Goal: Information Seeking & Learning: Compare options

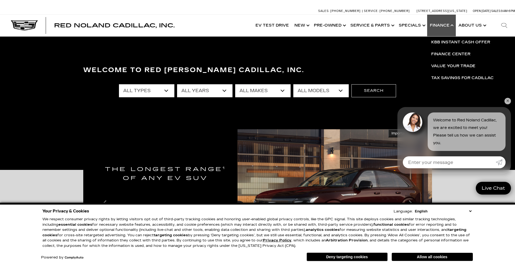
click at [509, 101] on link "✕" at bounding box center [508, 101] width 6 height 6
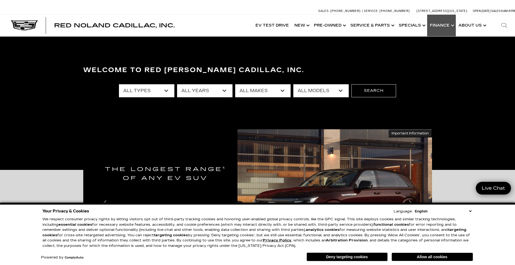
click at [444, 21] on link "Show Finance" at bounding box center [441, 26] width 29 height 22
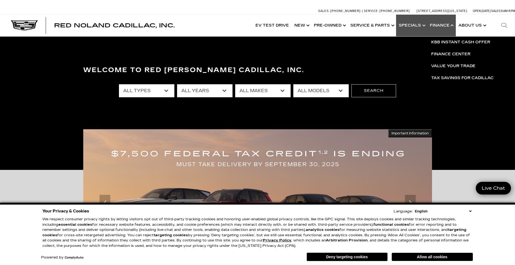
click at [415, 24] on link "Show Specials" at bounding box center [411, 26] width 31 height 22
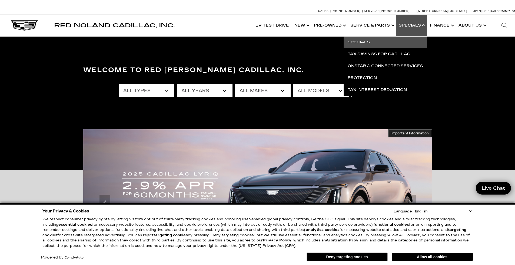
click at [371, 42] on link "Specials" at bounding box center [386, 42] width 84 height 12
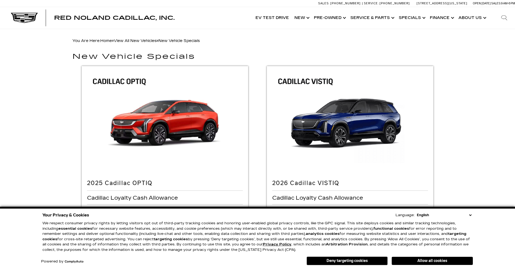
drag, startPoint x: 0, startPoint y: 0, endPoint x: 441, endPoint y: 259, distance: 511.5
click at [441, 260] on button "Allow all cookies" at bounding box center [432, 260] width 81 height 8
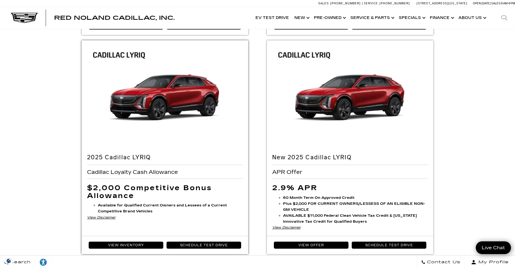
scroll to position [243, 0]
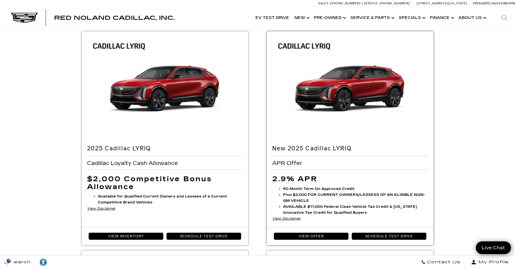
click at [283, 219] on div "View Disclaimer" at bounding box center [350, 218] width 156 height 6
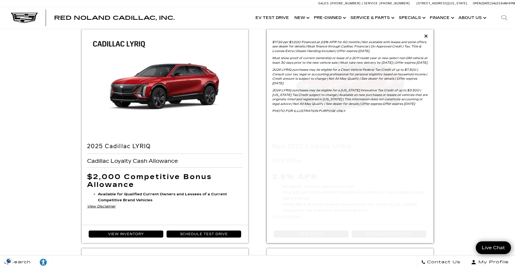
scroll to position [216, 0]
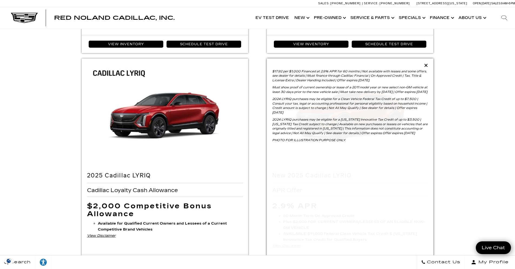
click at [426, 66] on icon at bounding box center [426, 65] width 4 height 5
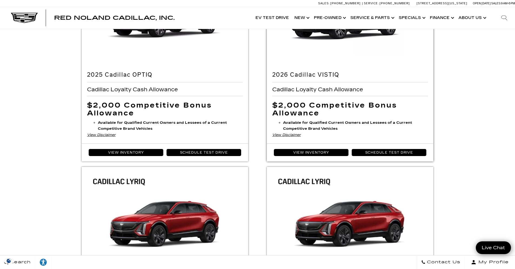
scroll to position [0, 0]
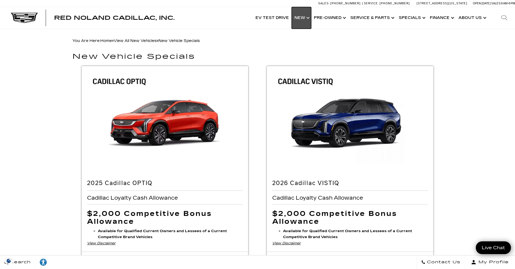
click at [302, 15] on link "Show New" at bounding box center [301, 18] width 19 height 22
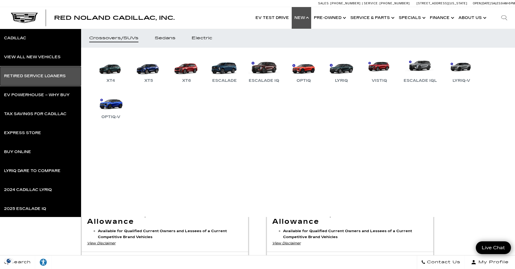
click at [44, 78] on div "Retired Service Loaners" at bounding box center [35, 76] width 62 height 4
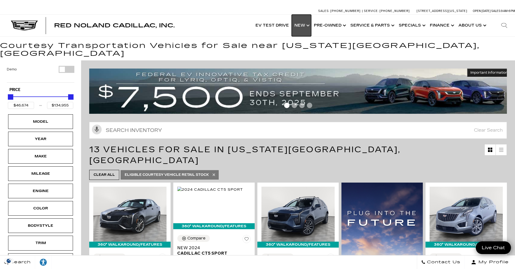
click at [302, 23] on link "Show New" at bounding box center [301, 26] width 19 height 22
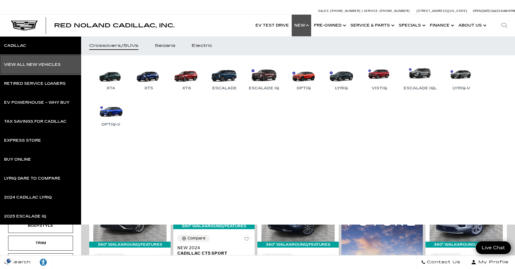
click at [25, 62] on link "View All New Vehicles" at bounding box center [40, 64] width 81 height 19
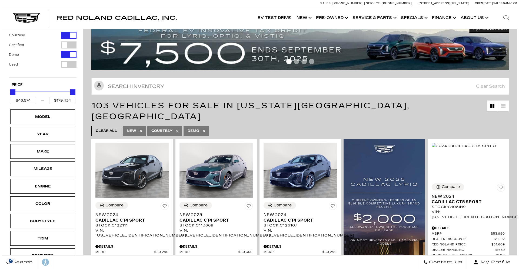
scroll to position [81, 0]
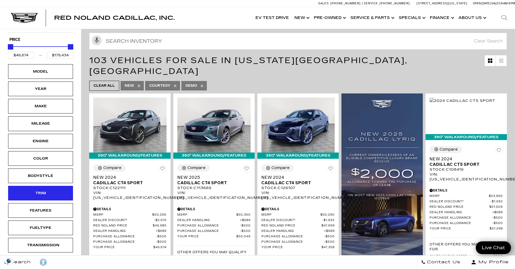
click at [46, 192] on div "Trim" at bounding box center [40, 193] width 27 height 6
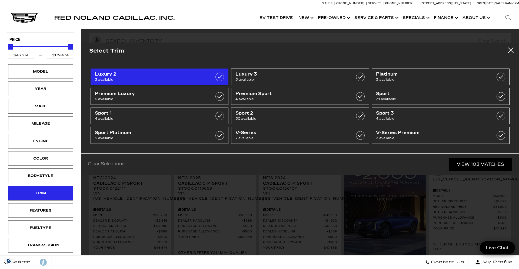
scroll to position [0, 0]
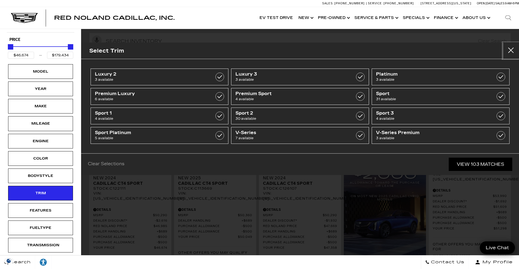
click at [509, 49] on button "close" at bounding box center [511, 50] width 16 height 16
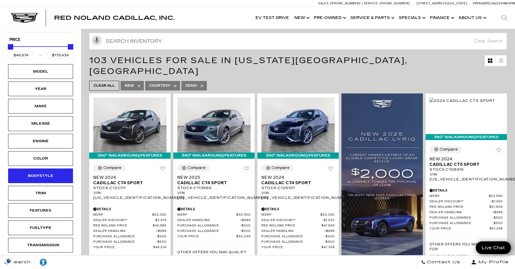
click at [44, 181] on div "Bodystyle" at bounding box center [40, 175] width 65 height 15
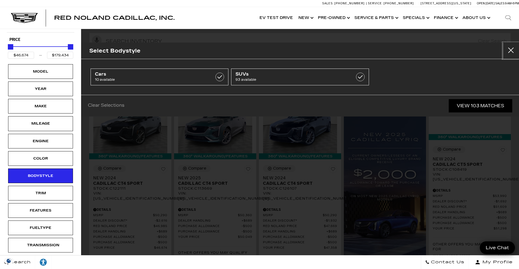
click at [513, 51] on button "close" at bounding box center [511, 50] width 16 height 16
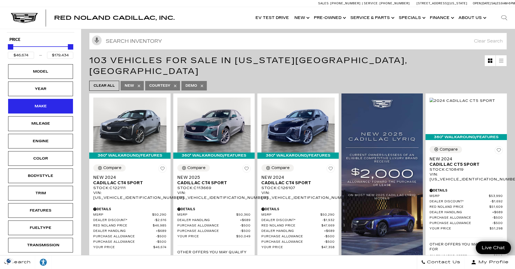
click at [45, 105] on div "Make" at bounding box center [40, 106] width 27 height 6
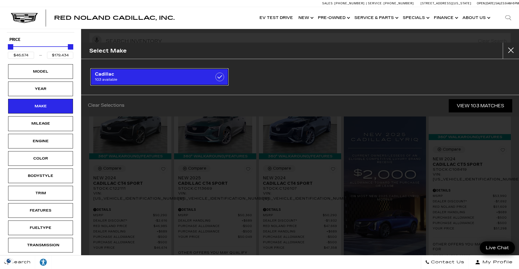
click at [213, 76] on link "Cadillac 103 available" at bounding box center [160, 76] width 138 height 17
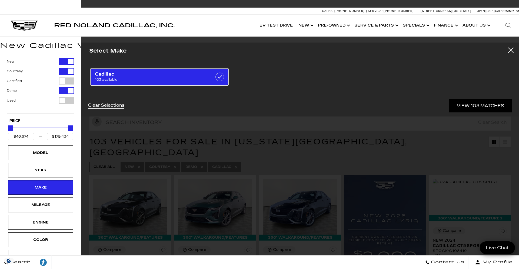
click at [179, 71] on link "Cadillac 103 available" at bounding box center [160, 76] width 138 height 17
checkbox input "false"
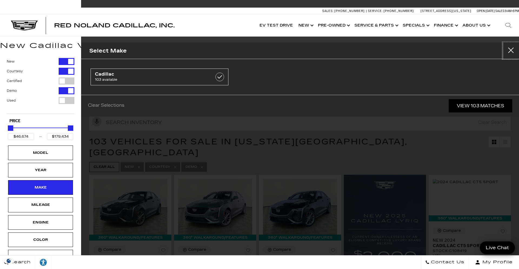
click at [507, 49] on button "close" at bounding box center [511, 50] width 16 height 16
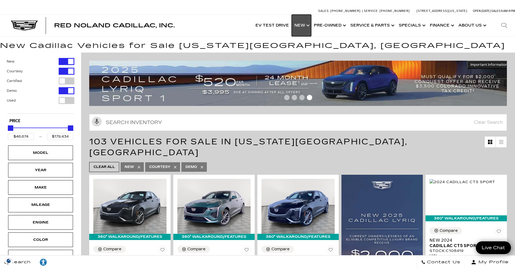
click at [308, 27] on link "Show New" at bounding box center [301, 26] width 19 height 22
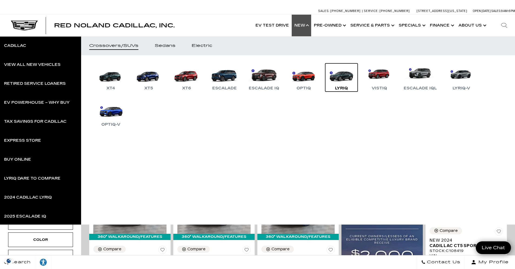
click at [342, 77] on link "LYRIQ" at bounding box center [341, 77] width 32 height 28
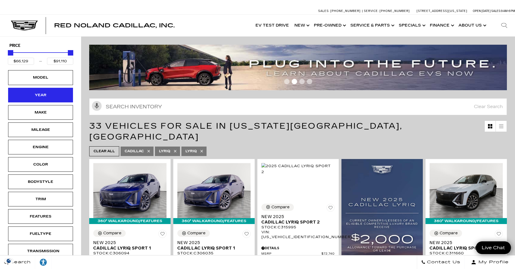
click at [56, 97] on div "Year" at bounding box center [40, 95] width 65 height 15
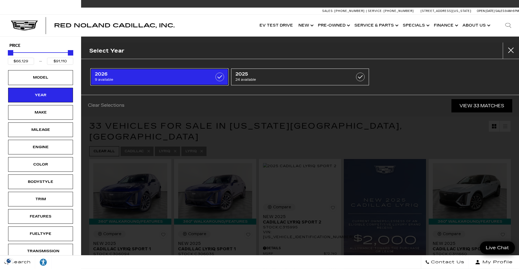
click at [220, 76] on label at bounding box center [220, 76] width 9 height 9
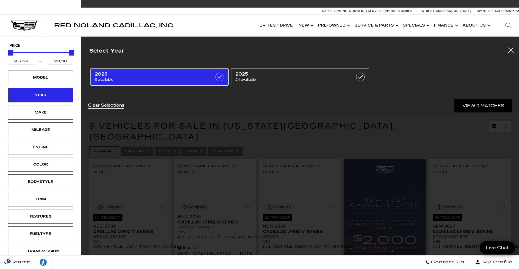
type input "$81,285"
checkbox input "true"
click at [220, 76] on label at bounding box center [220, 76] width 9 height 9
type input "$66,129"
checkbox input "false"
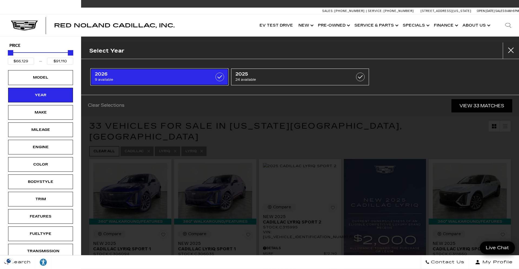
click at [220, 75] on label at bounding box center [220, 76] width 9 height 9
type input "$81,285"
checkbox input "true"
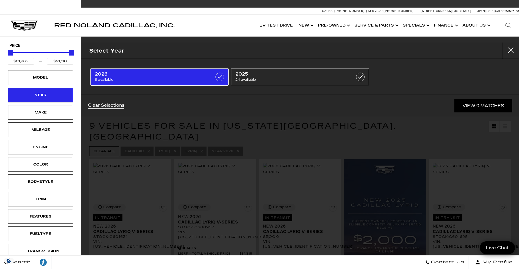
click at [220, 75] on label at bounding box center [220, 76] width 9 height 9
type input "$66,129"
checkbox input "false"
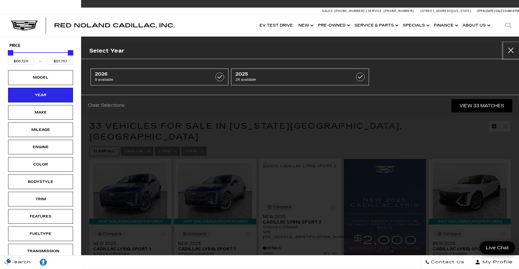
click at [513, 49] on button "close" at bounding box center [511, 50] width 16 height 16
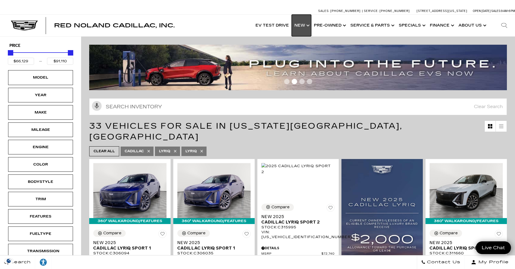
click at [302, 25] on link "Show New" at bounding box center [301, 26] width 19 height 22
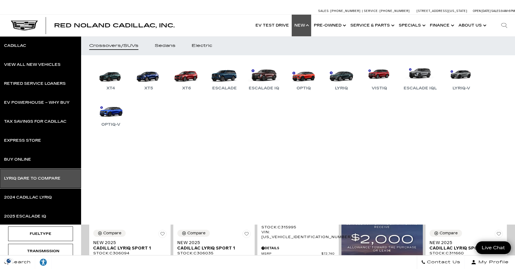
click at [31, 179] on div "LYRIQ Dare to Compare" at bounding box center [32, 178] width 57 height 4
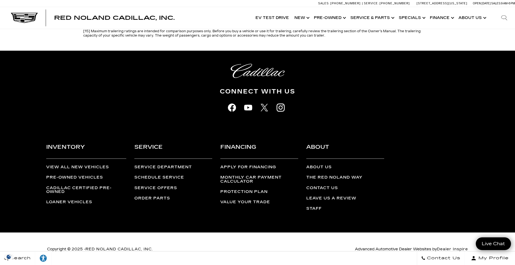
scroll to position [1109, 0]
